Goal: Task Accomplishment & Management: Manage account settings

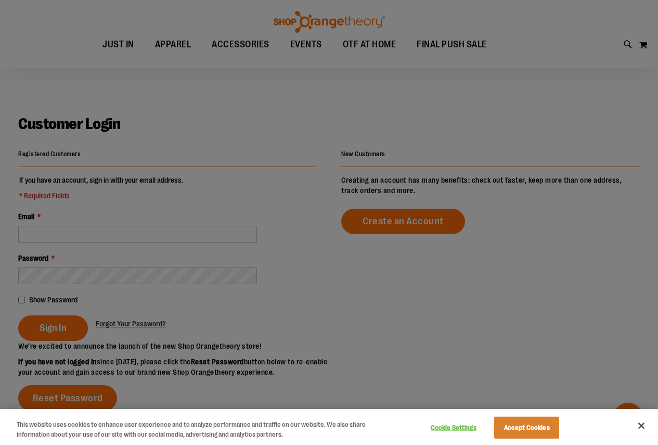
scroll to position [104, 0]
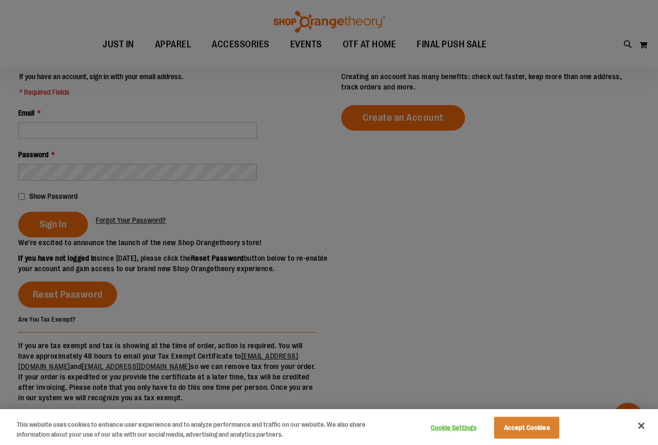
click at [65, 125] on div at bounding box center [329, 222] width 658 height 445
click at [534, 427] on button "Accept Cookies" at bounding box center [526, 428] width 65 height 22
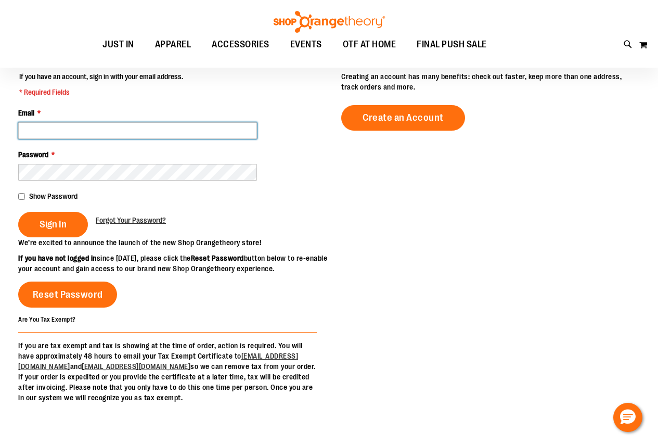
click at [99, 132] on input "Email *" at bounding box center [137, 130] width 239 height 17
type input "**********"
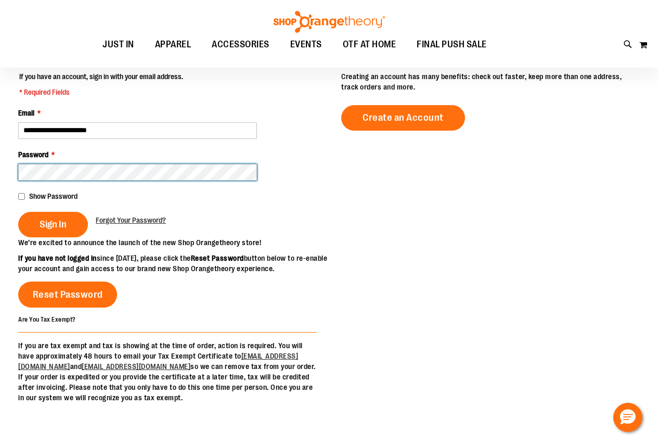
click at [18, 212] on button "Sign In" at bounding box center [53, 224] width 70 height 25
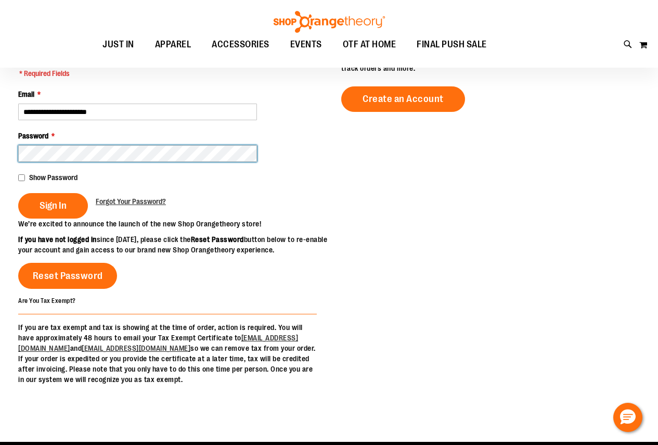
scroll to position [156, 0]
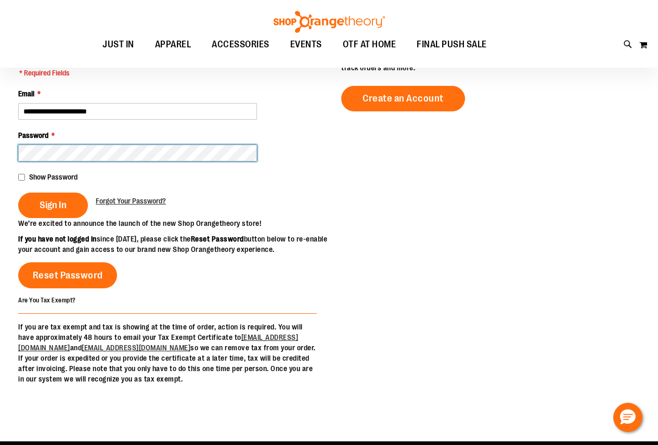
click at [18, 193] on button "Sign In" at bounding box center [53, 205] width 70 height 25
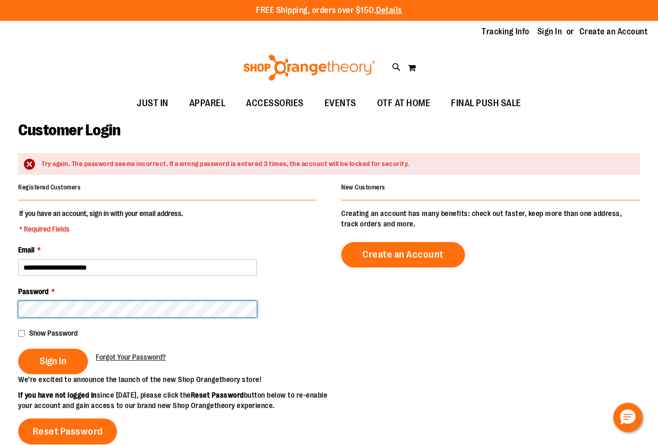
click at [18, 349] on button "Sign In" at bounding box center [53, 361] width 70 height 25
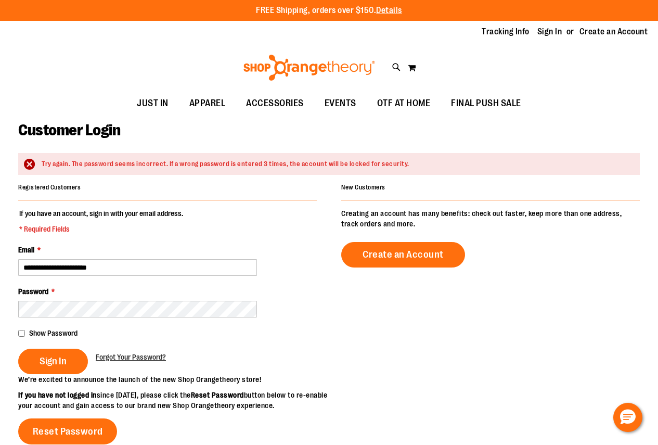
click at [18, 331] on main "**********" at bounding box center [329, 357] width 658 height 482
click at [48, 363] on span "Sign In" at bounding box center [53, 360] width 27 height 11
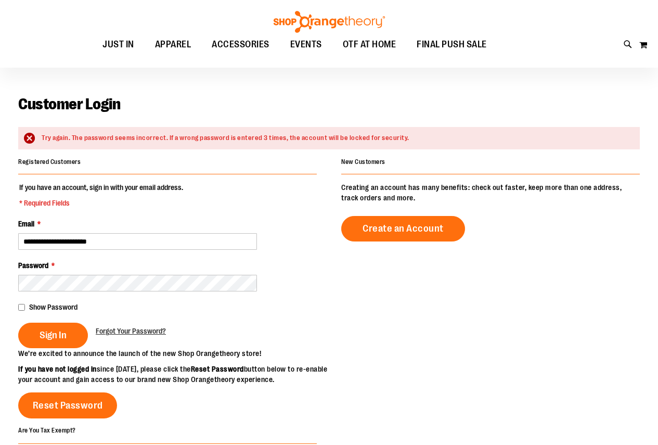
scroll to position [52, 0]
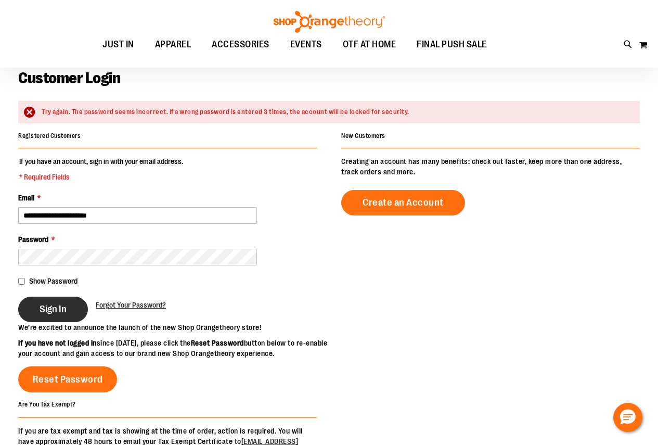
click at [69, 307] on button "Sign In" at bounding box center [53, 309] width 70 height 25
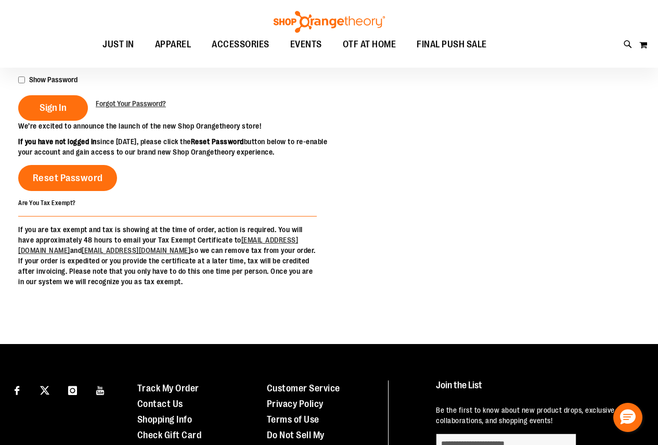
scroll to position [260, 0]
